Goal: Information Seeking & Learning: Learn about a topic

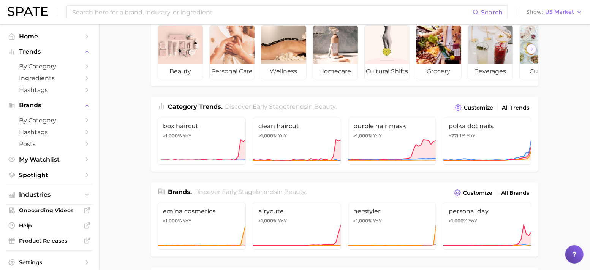
scroll to position [47, 0]
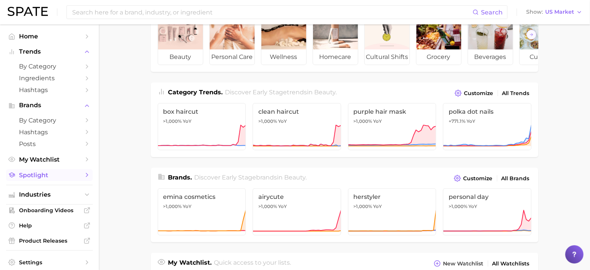
click at [35, 178] on span "Spotlight" at bounding box center [49, 174] width 61 height 7
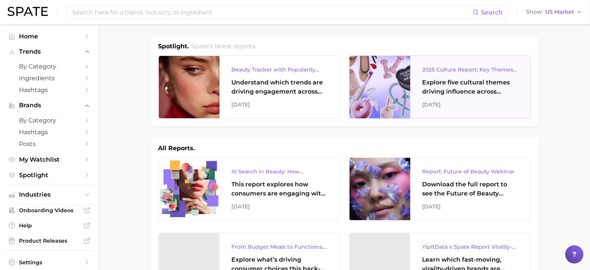
click at [448, 69] on div "2025 Culture Report: Key Themes That Are Shaping Consumer Demand" at bounding box center [470, 69] width 96 height 9
